Goal: Task Accomplishment & Management: Manage account settings

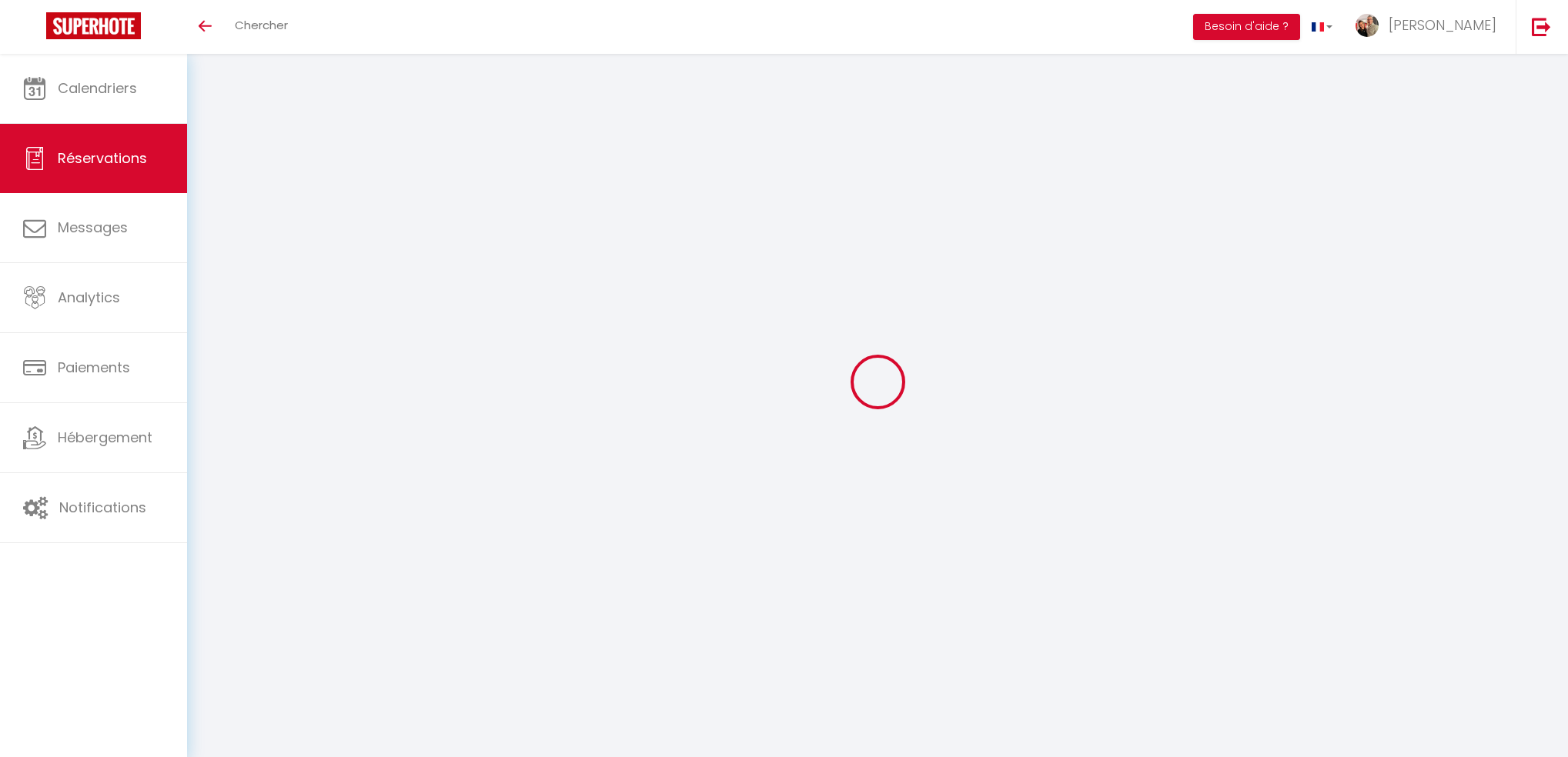
select select "PT"
select select "53283"
select select "2"
select select
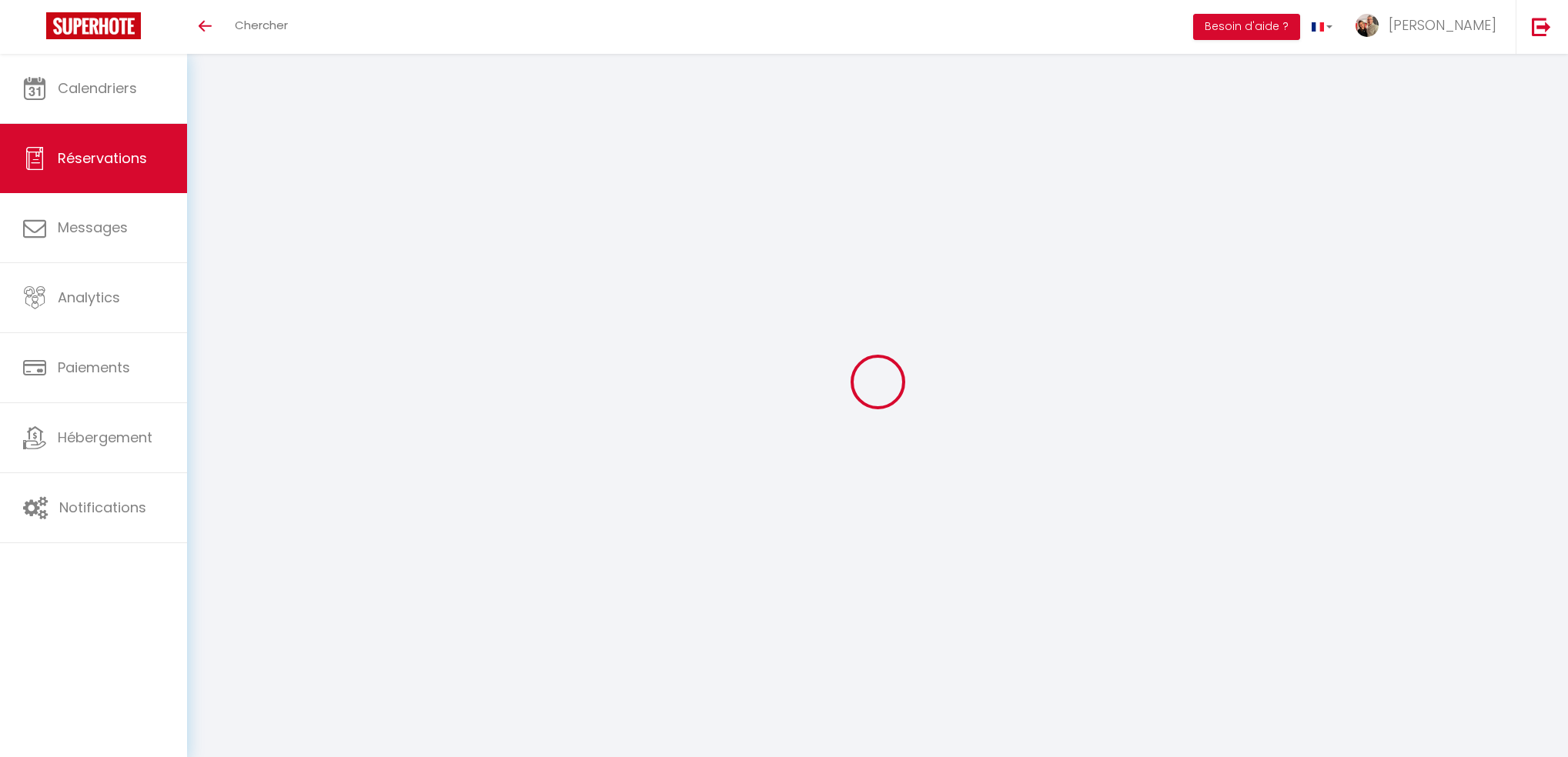
checkbox input "false"
type \?0 "2"
type communiquer1 "** THIS RESERVATION HAS BEEN PRE-PAID ** BOOKING NOTE : Payment charge is EUR 2…"
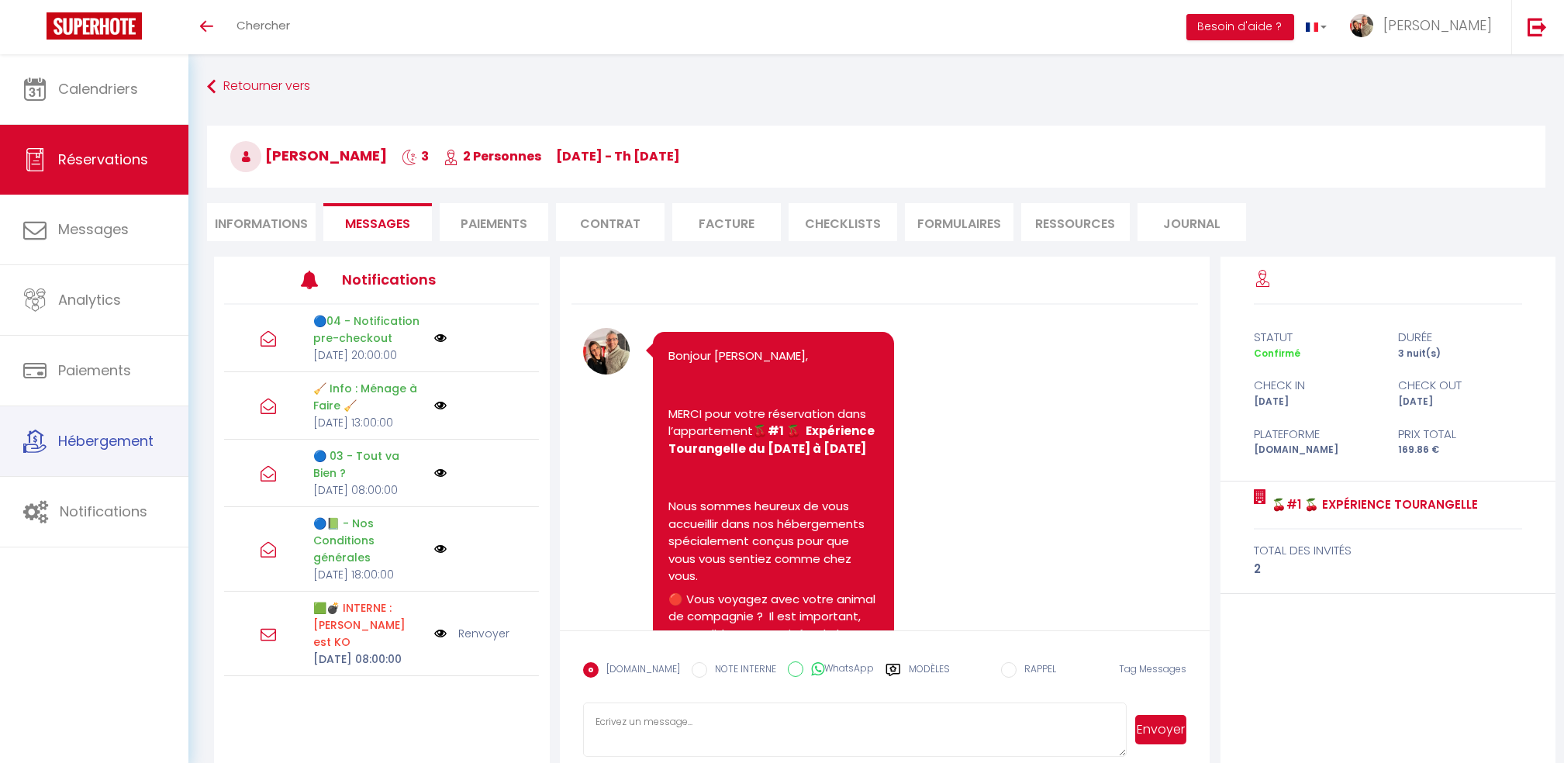
scroll to position [11927, 0]
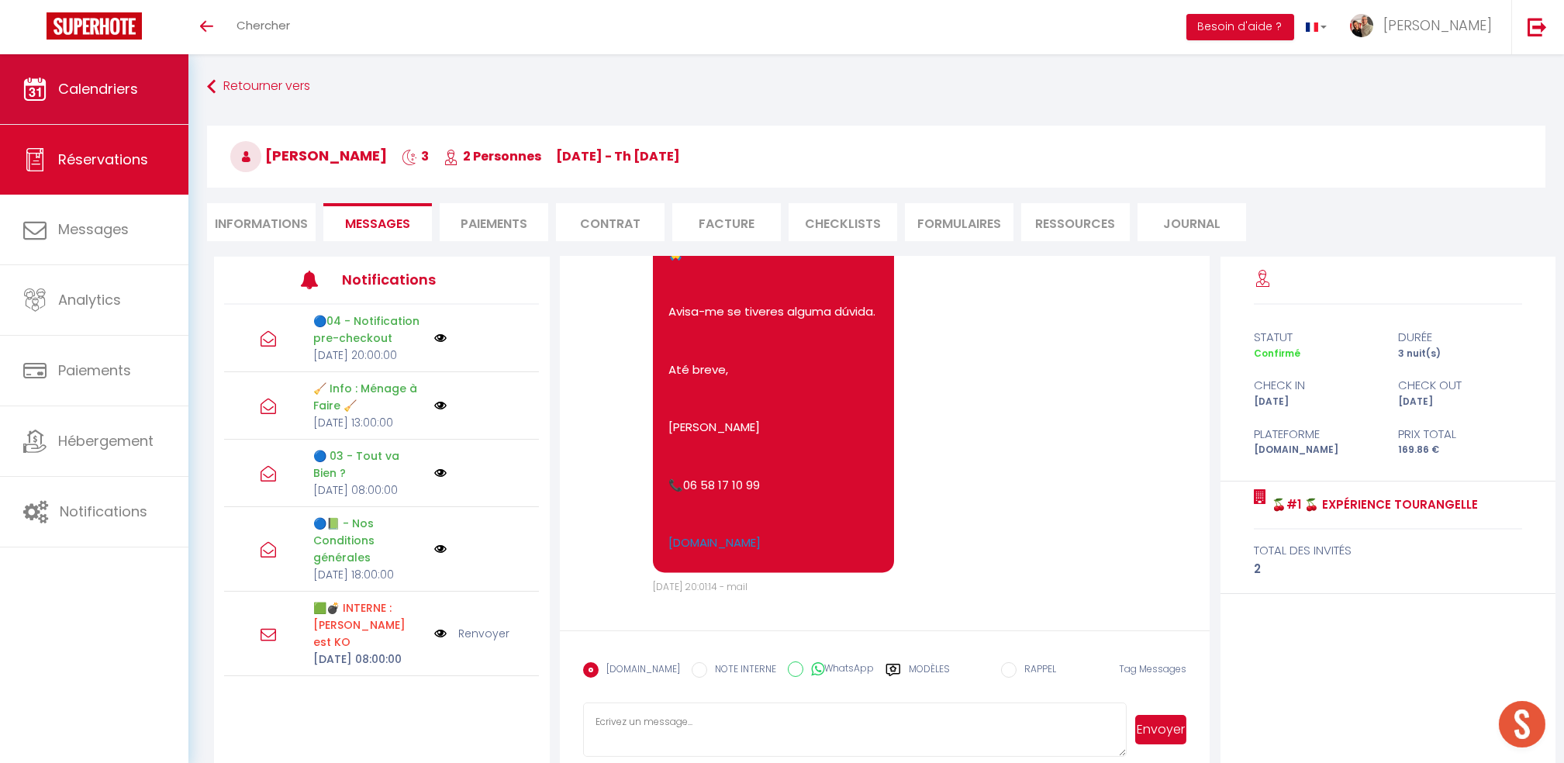
click at [109, 98] on span "Calendriers" at bounding box center [98, 88] width 80 height 19
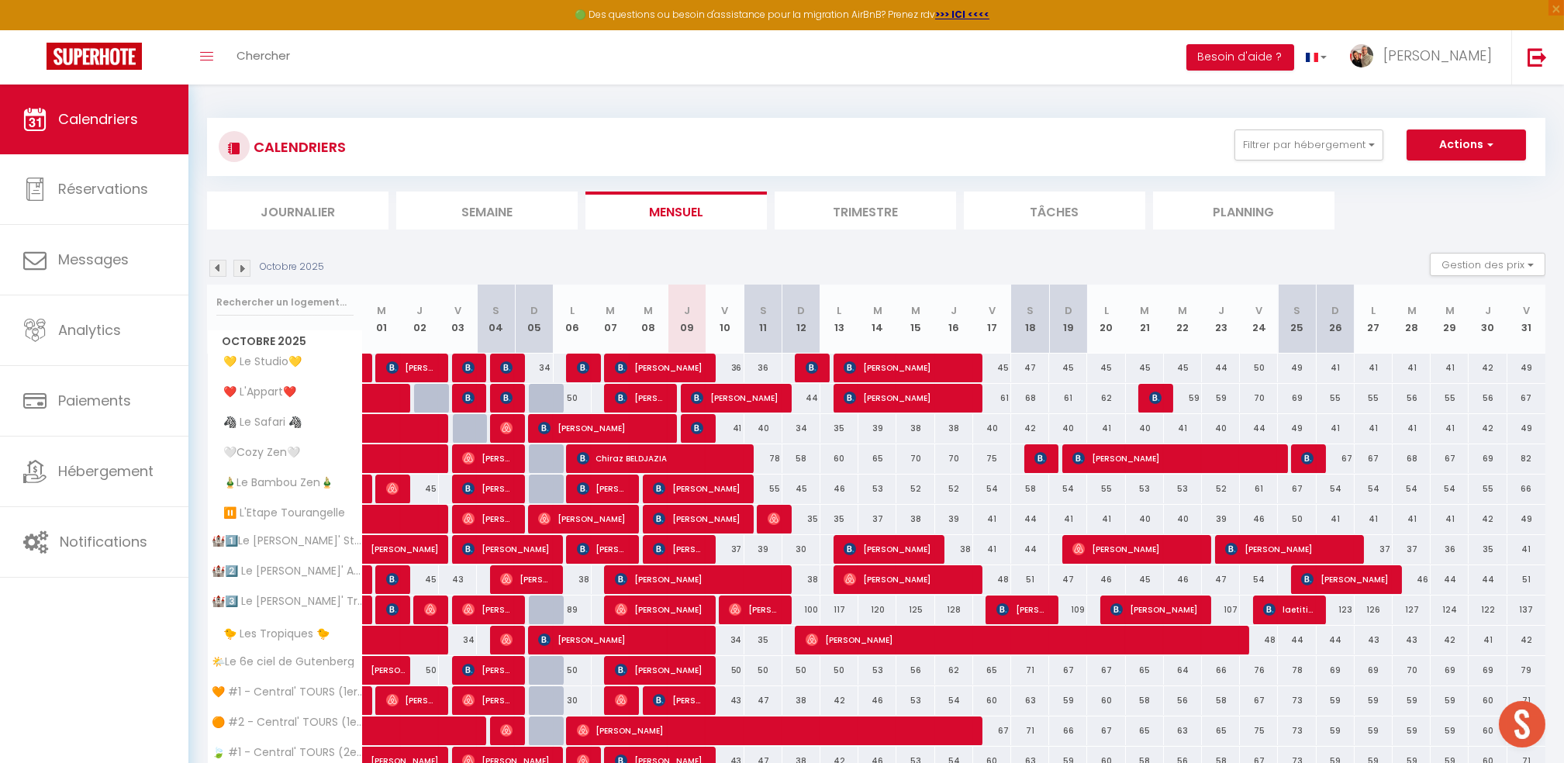
scroll to position [298, 0]
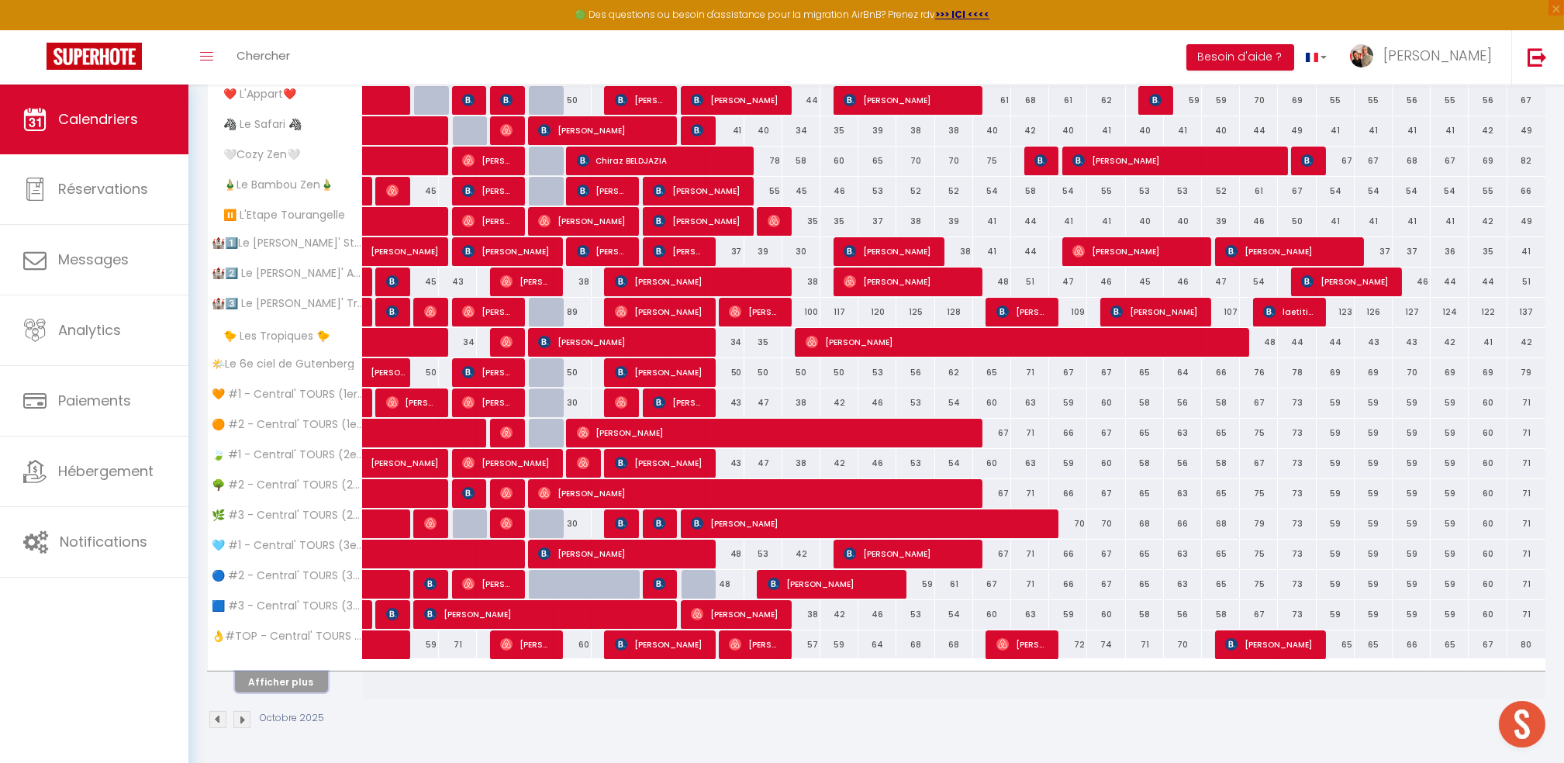
drag, startPoint x: 289, startPoint y: 682, endPoint x: 1579, endPoint y: 392, distance: 1322.9
click at [289, 682] on button "Afficher plus" at bounding box center [281, 682] width 93 height 21
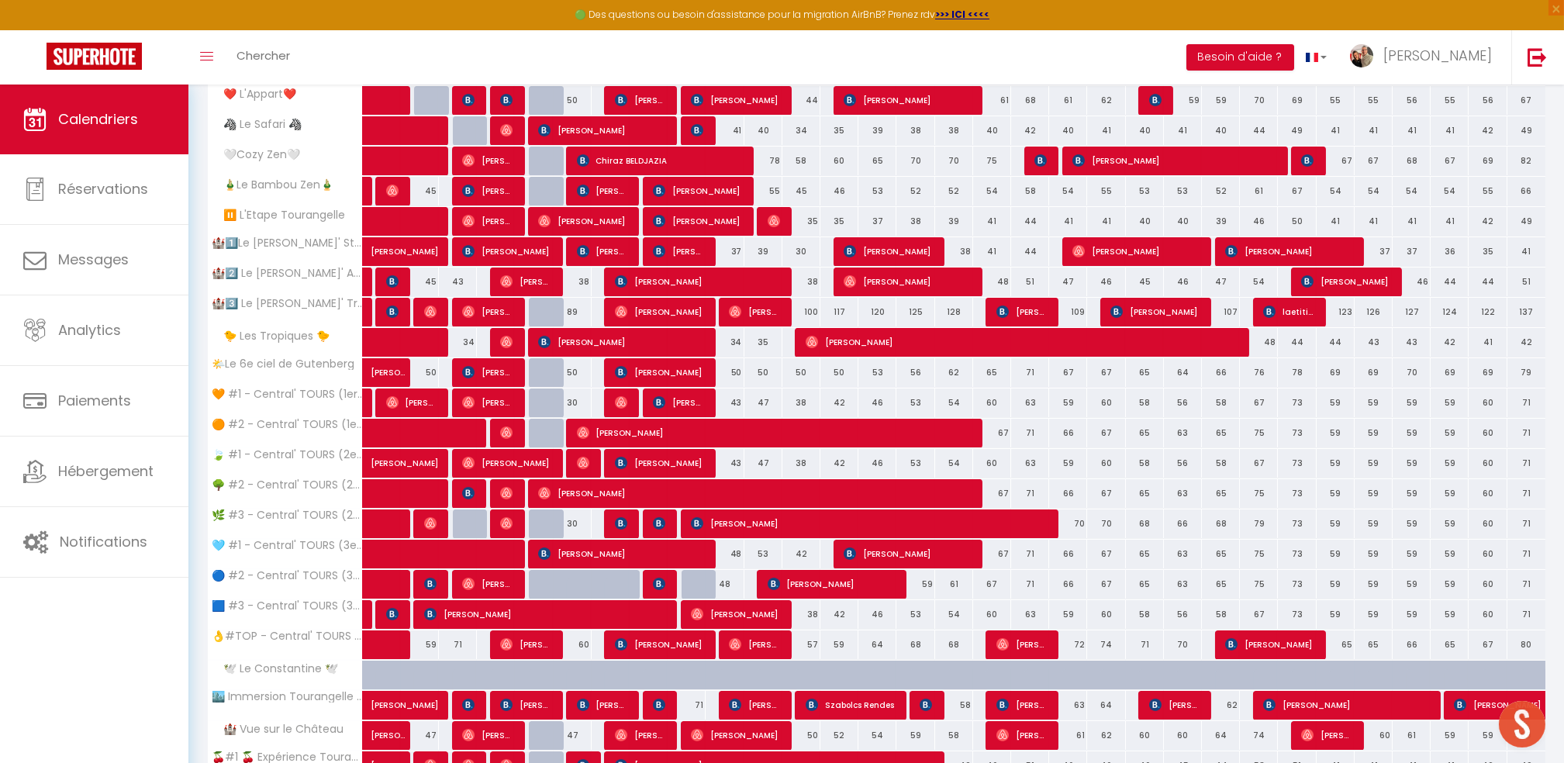
drag, startPoint x: 850, startPoint y: 140, endPoint x: 401, endPoint y: 0, distance: 470.5
click at [850, 140] on div "35" at bounding box center [840, 130] width 38 height 29
type input "35"
type input "Lun 13 Octobre 2025"
type input "[DATE]"
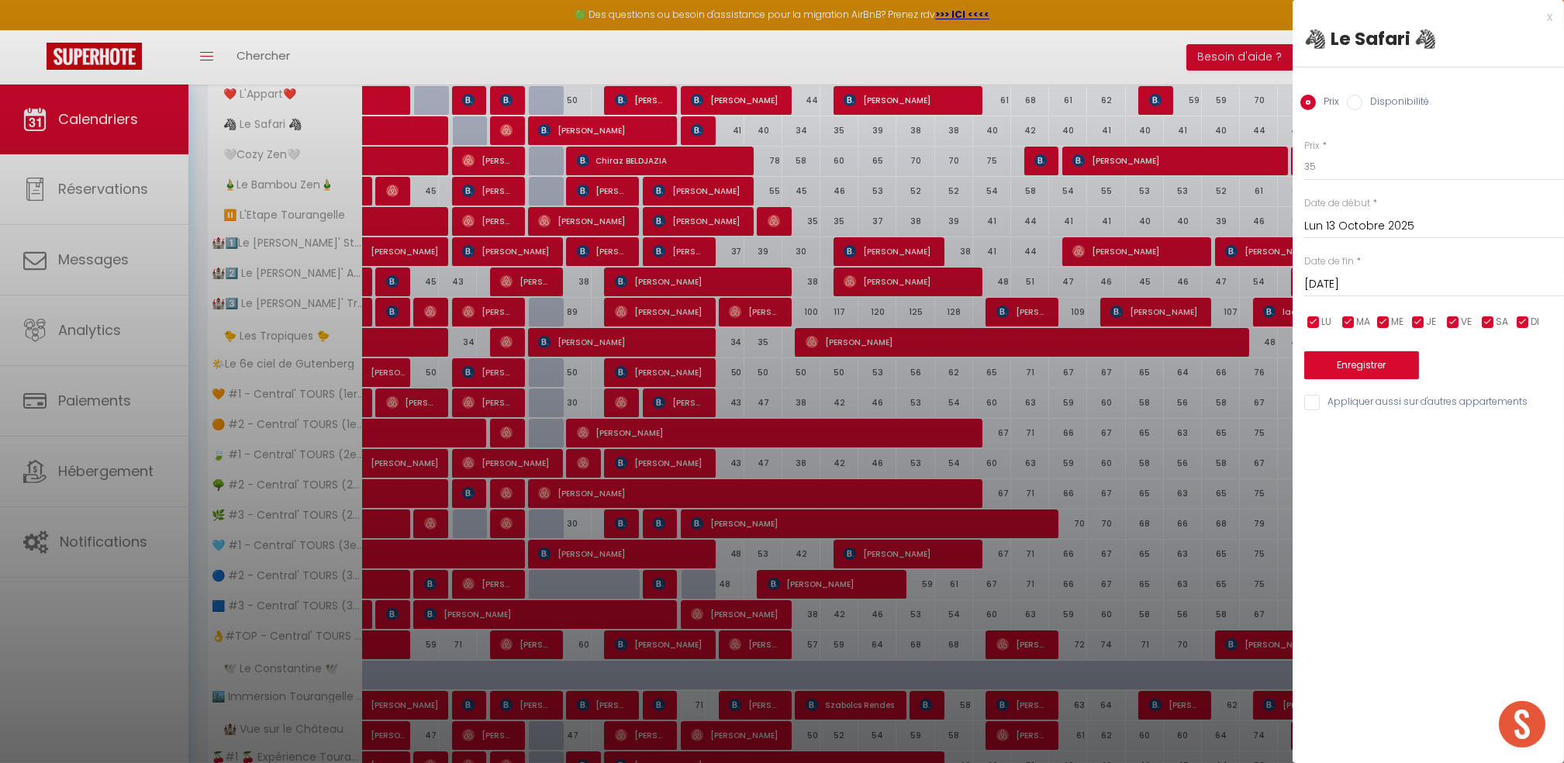
click at [1046, 50] on div at bounding box center [782, 381] width 1564 height 763
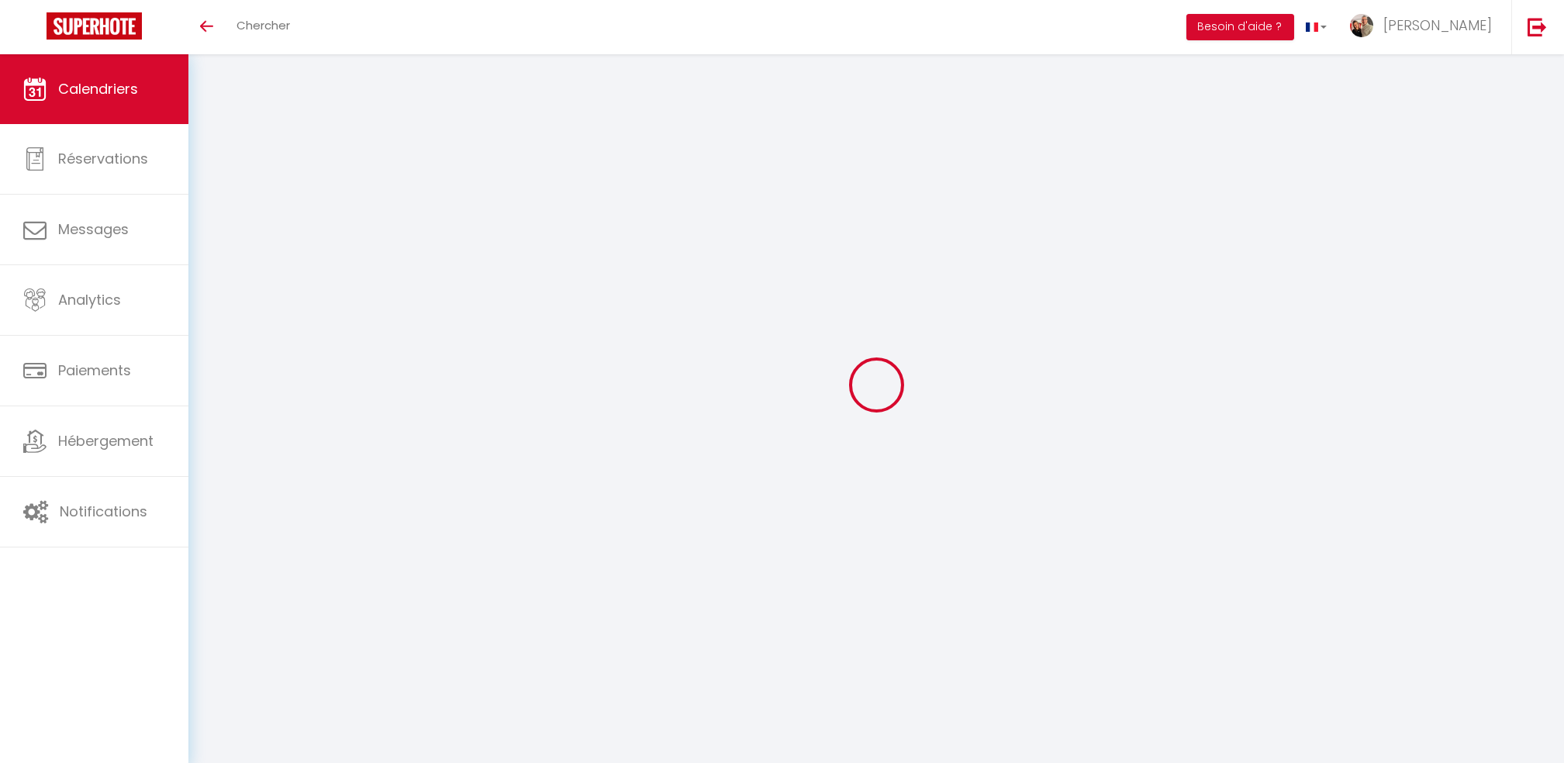
scroll to position [54, 0]
select select
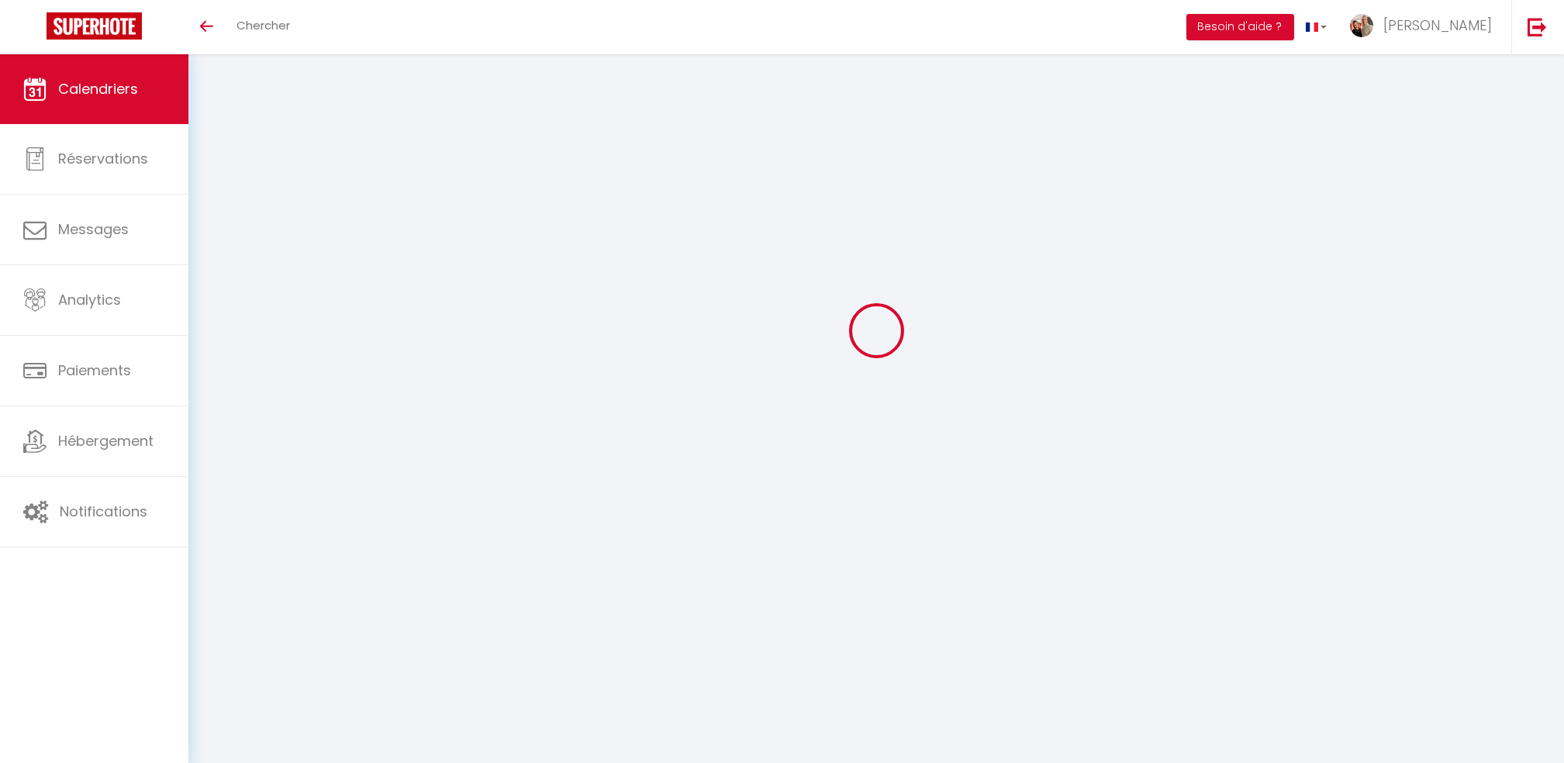
select select
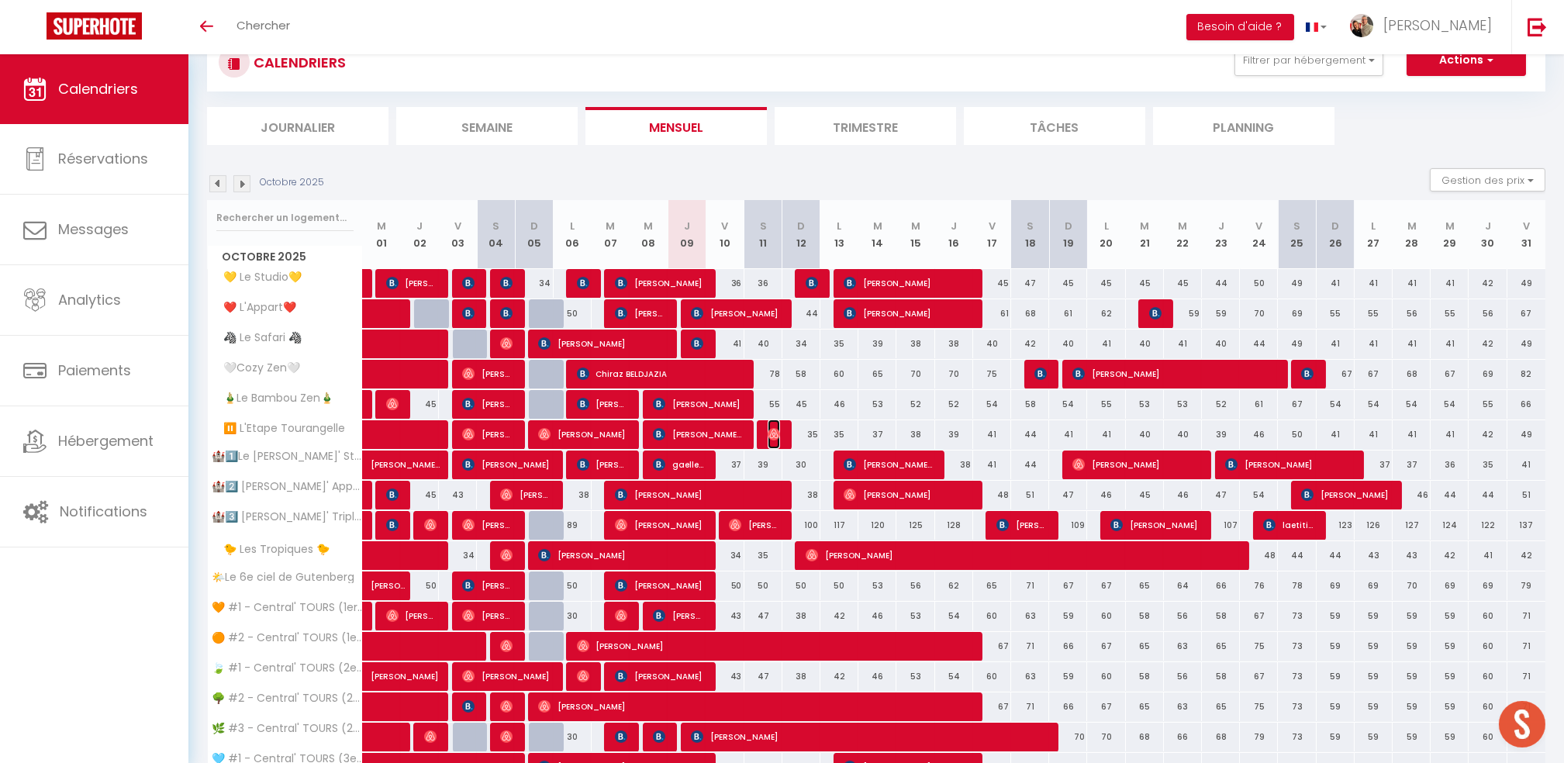
click at [778, 430] on img at bounding box center [774, 434] width 12 height 12
select select "OK"
select select "0"
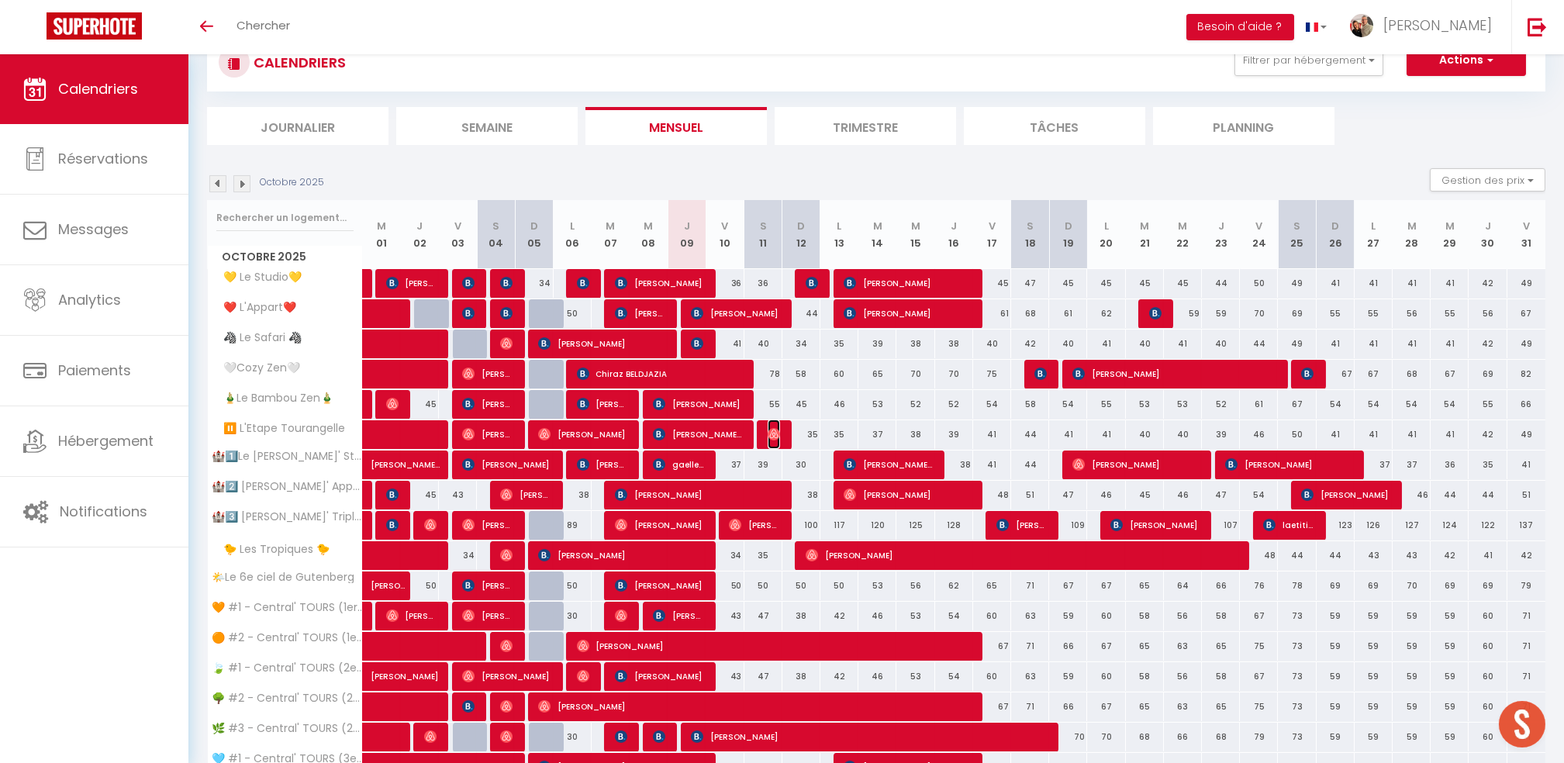
select select "1"
select select
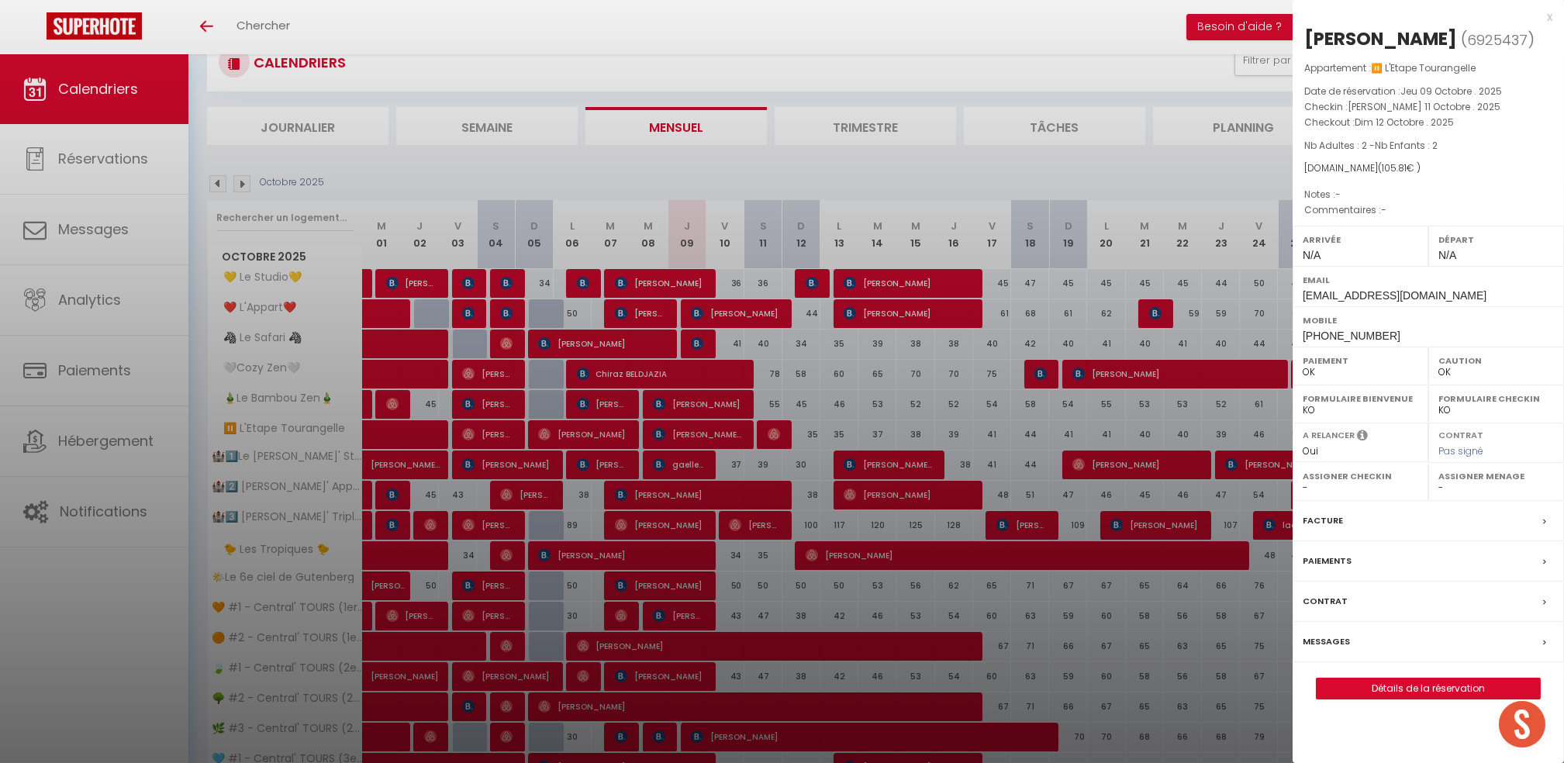
drag, startPoint x: 1551, startPoint y: 16, endPoint x: 817, endPoint y: 450, distance: 853.0
click at [1551, 16] on div "x" at bounding box center [1423, 17] width 260 height 19
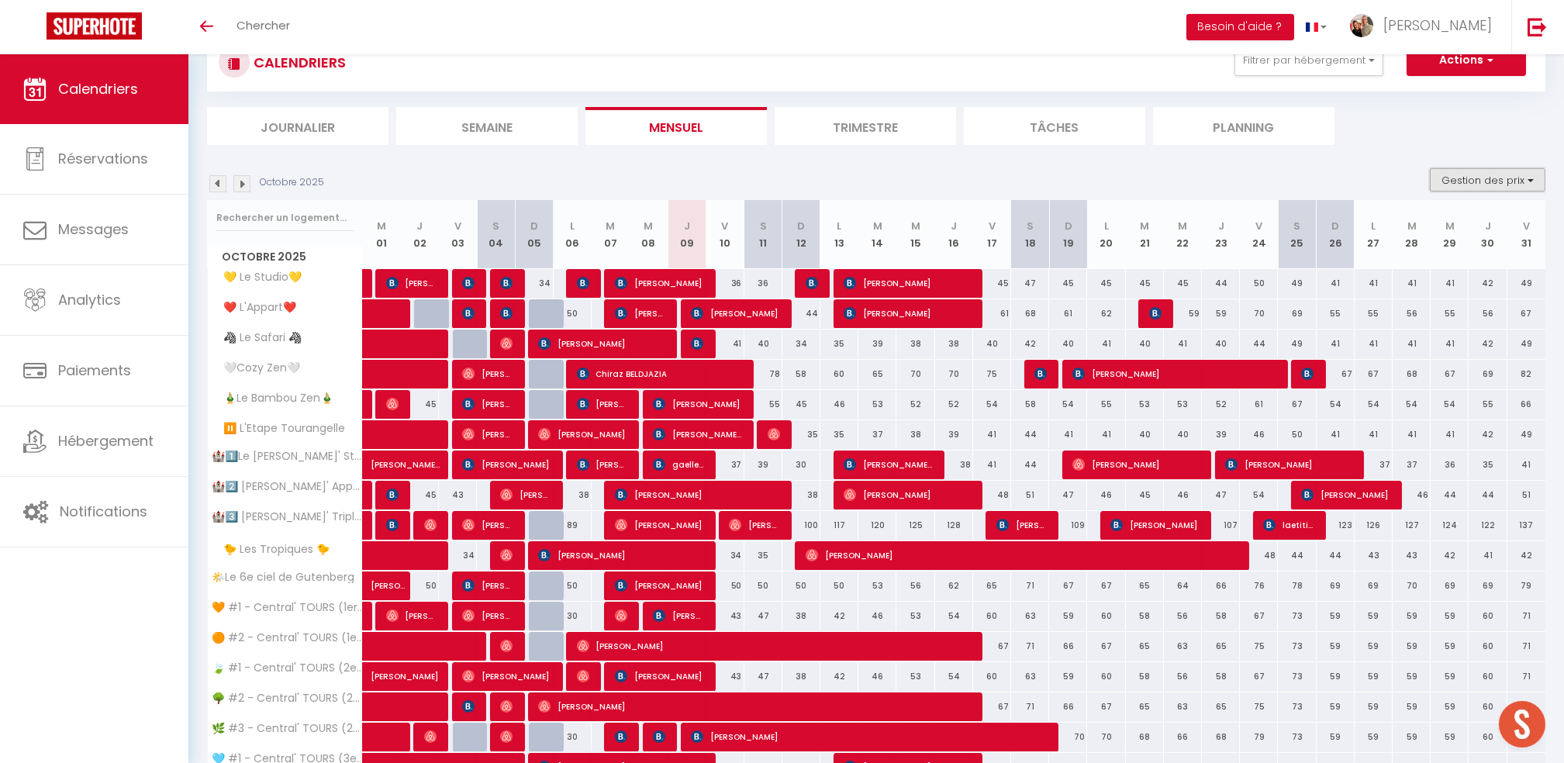
click at [1507, 182] on button "Gestion des prix" at bounding box center [1488, 179] width 116 height 23
click at [1470, 227] on input "Nb Nuits minimum" at bounding box center [1475, 228] width 140 height 16
checkbox input "true"
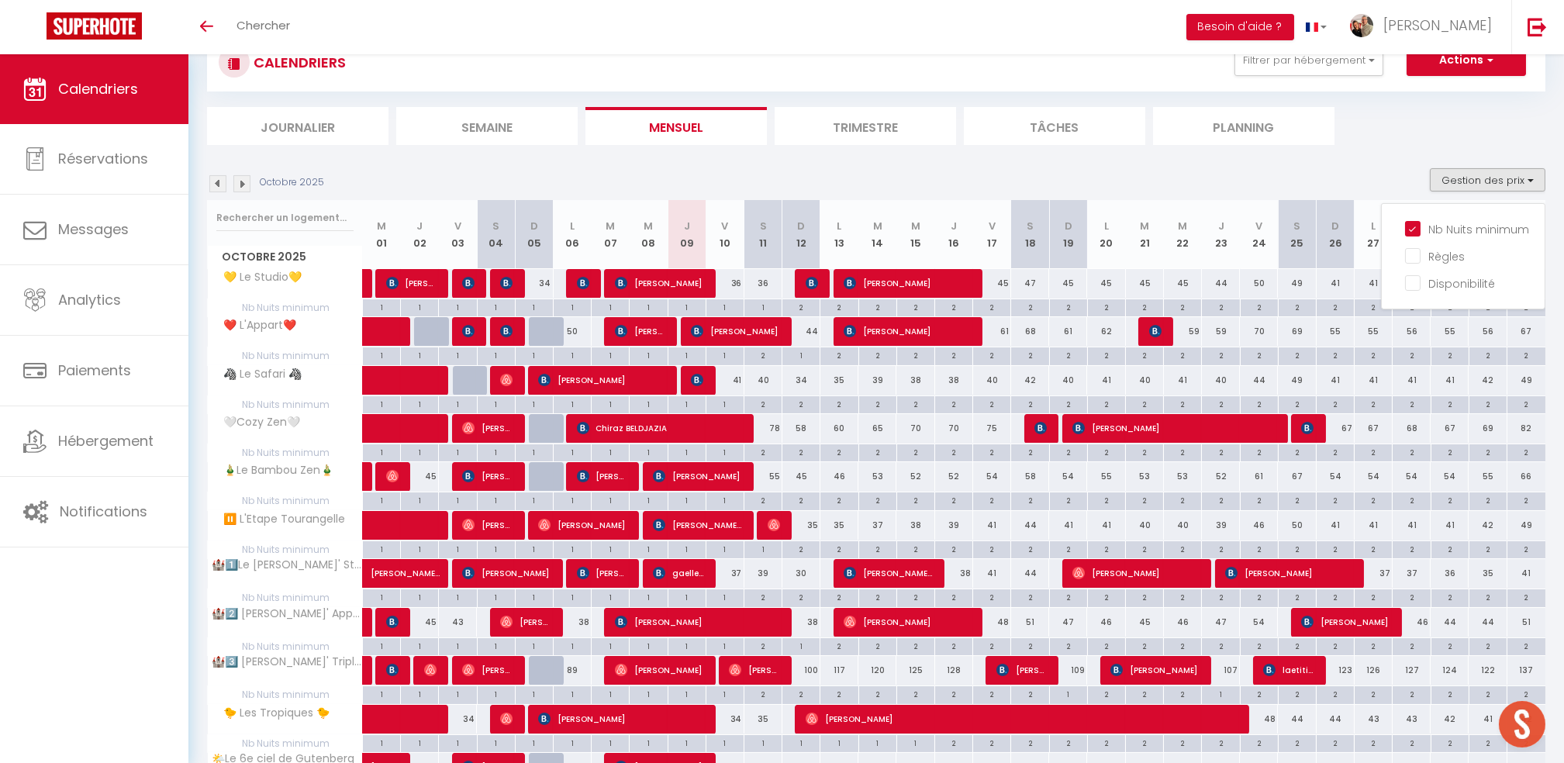
scroll to position [157, 0]
